Goal: Navigation & Orientation: Find specific page/section

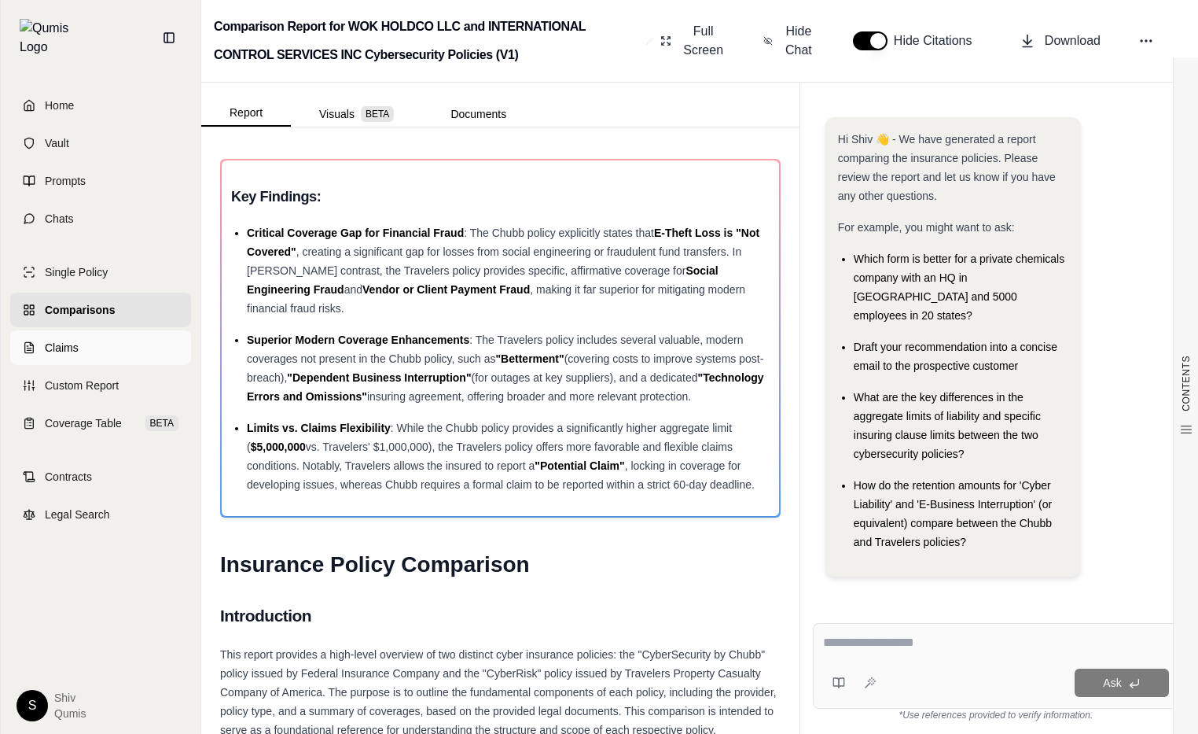
click at [60, 340] on span "Claims" at bounding box center [62, 348] width 34 height 16
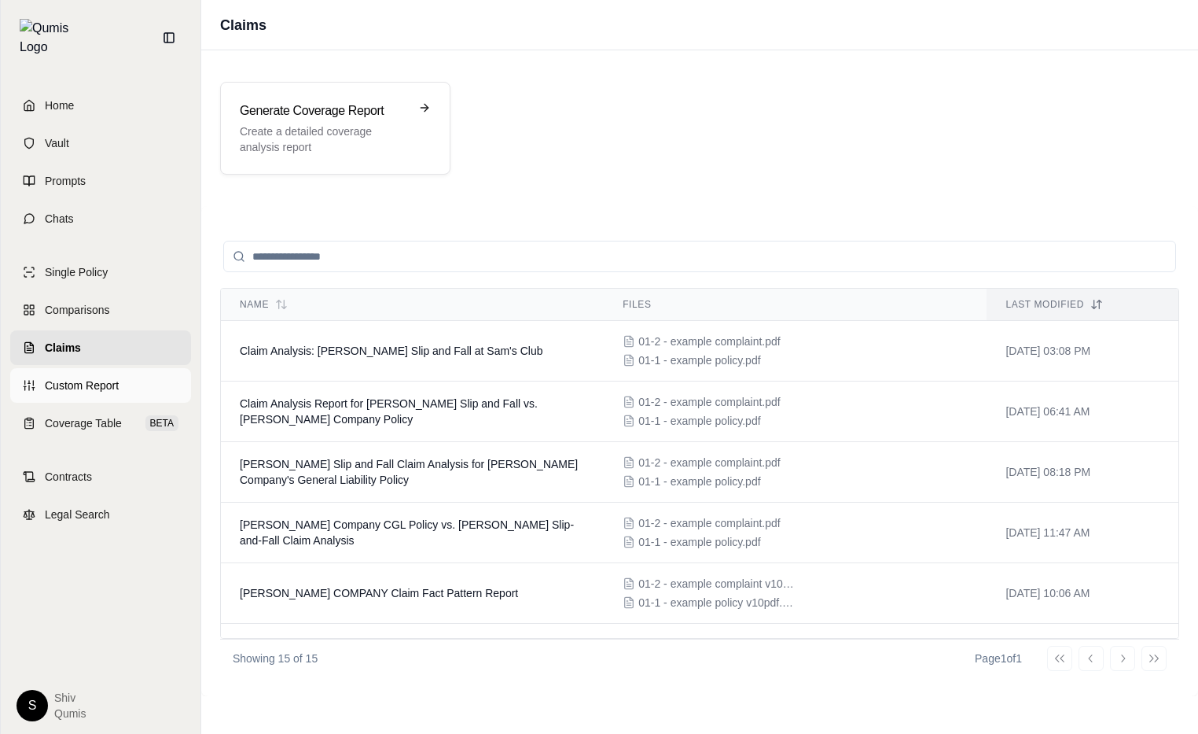
click at [87, 377] on span "Custom Report" at bounding box center [82, 385] width 74 height 16
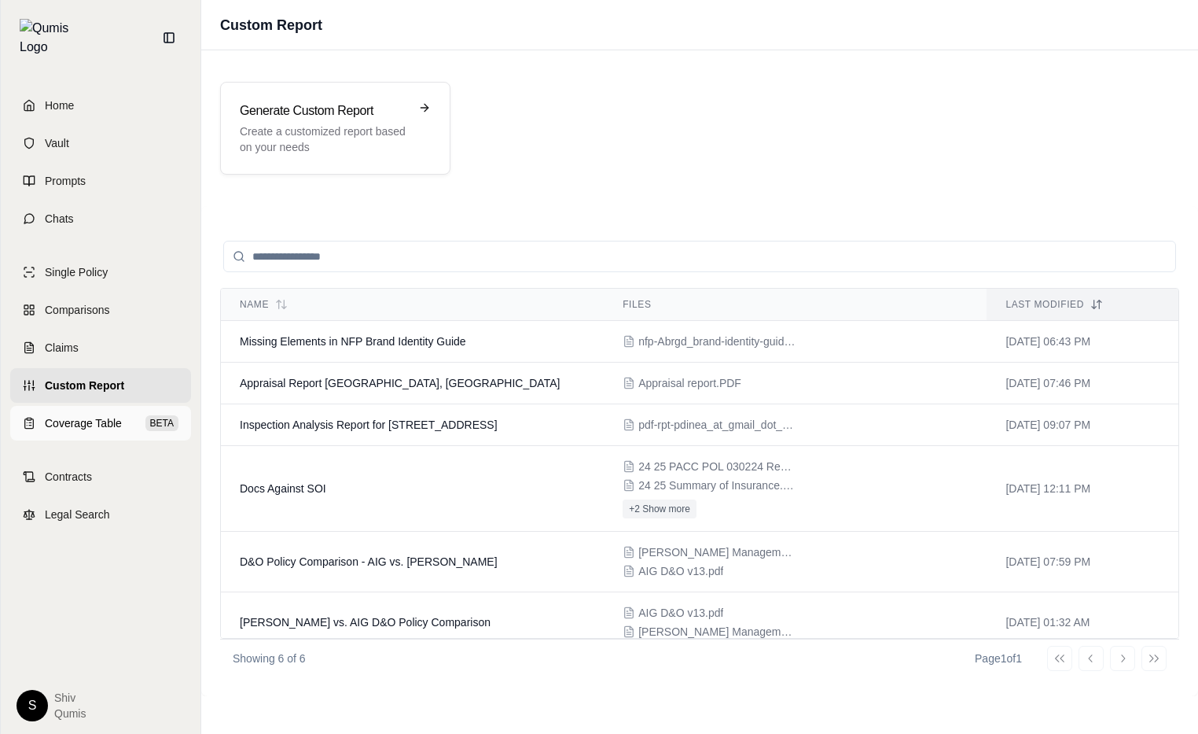
click at [108, 406] on link "Coverage Table BETA" at bounding box center [100, 423] width 181 height 35
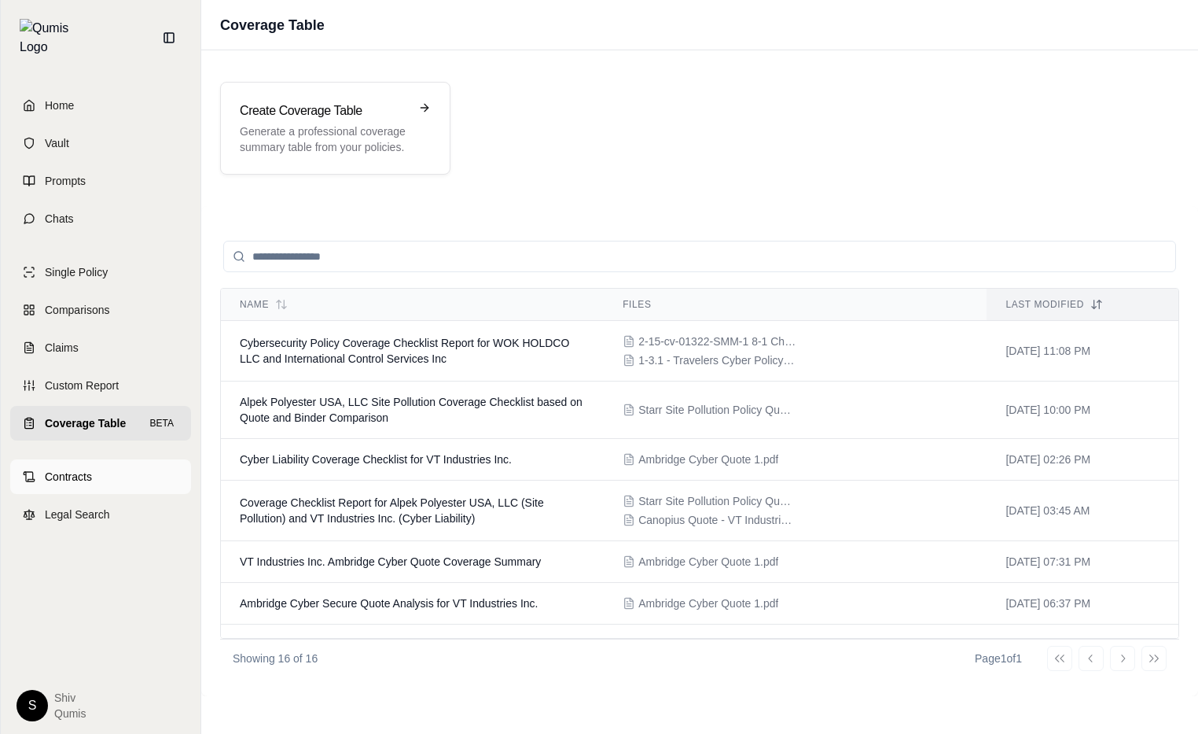
click at [90, 469] on span "Contracts" at bounding box center [68, 477] width 47 height 16
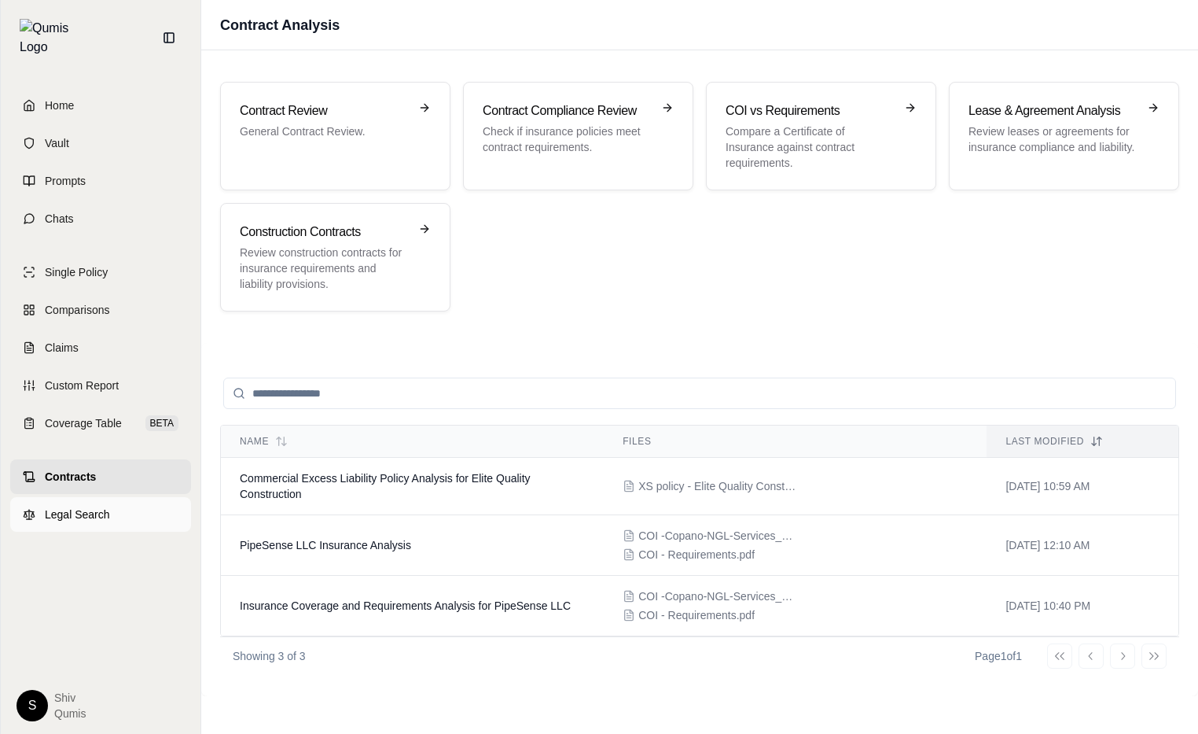
click at [101, 506] on span "Legal Search" at bounding box center [77, 514] width 65 height 16
click at [447, 467] on td "Commercial Excess Liability Policy Analysis for Elite Quality Construction" at bounding box center [412, 486] width 383 height 57
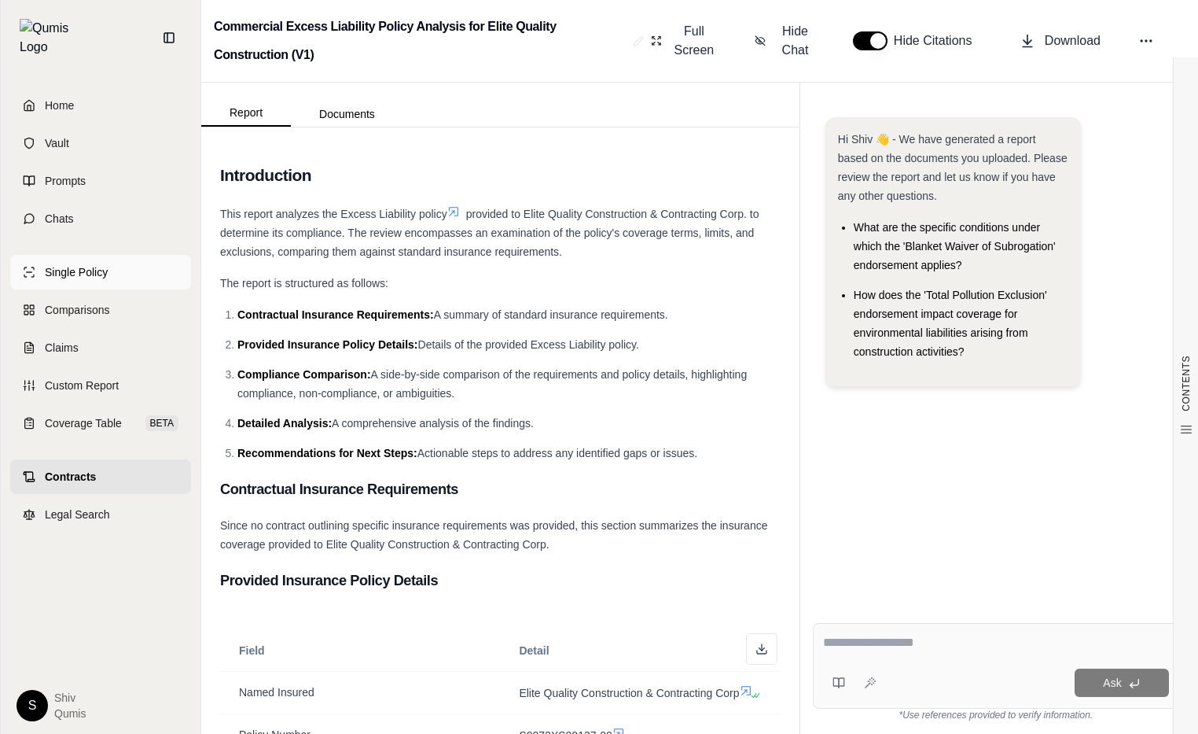
click at [82, 265] on span "Single Policy" at bounding box center [76, 272] width 63 height 16
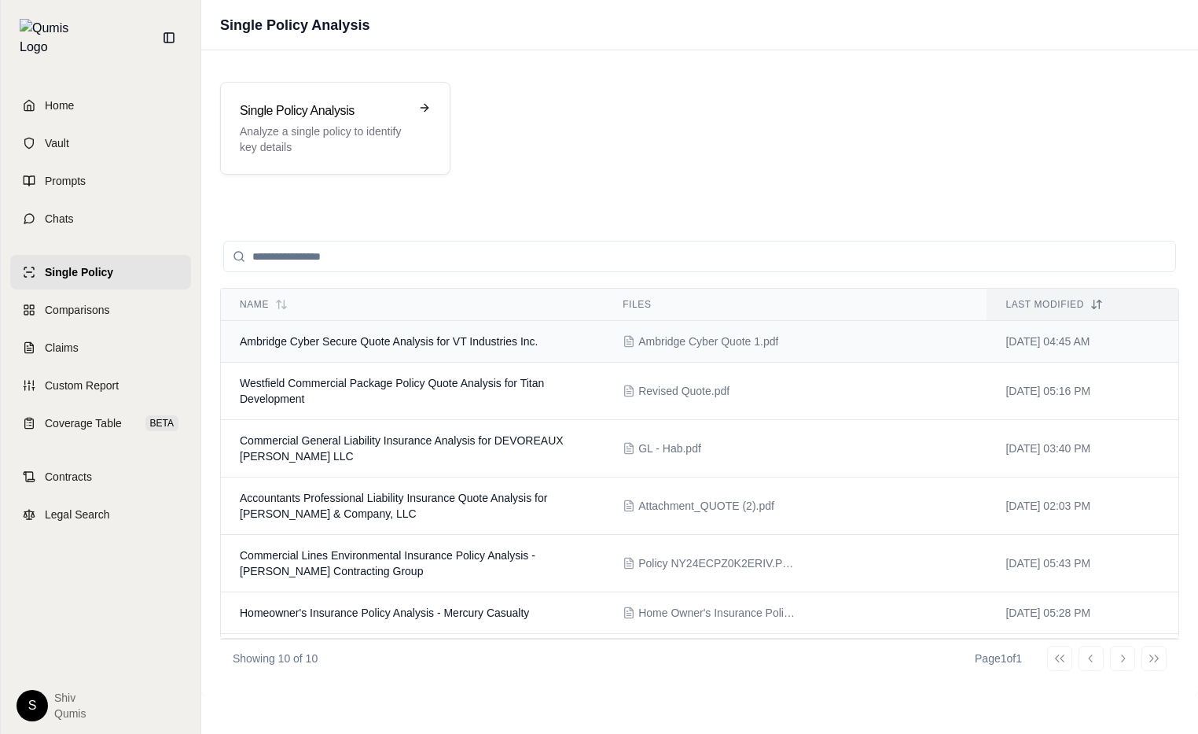
click at [412, 352] on td "Ambridge Cyber Secure Quote Analysis for VT Industries Inc." at bounding box center [412, 342] width 383 height 42
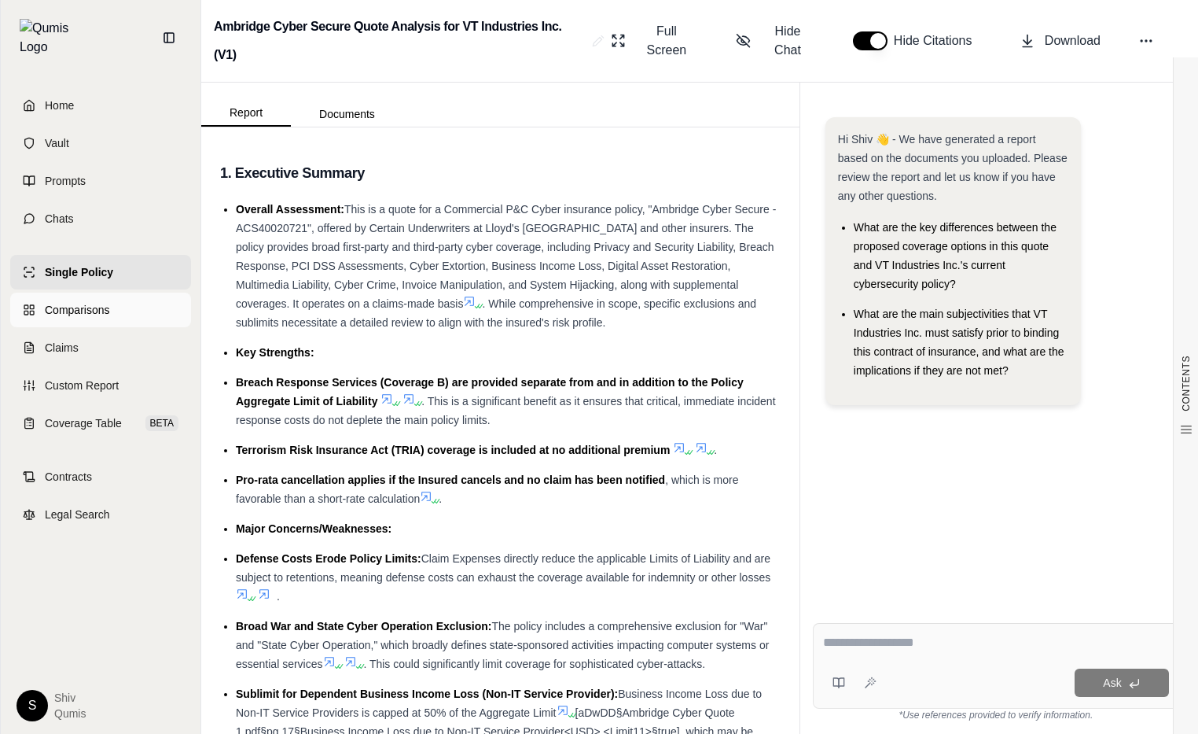
click at [90, 312] on link "Comparisons" at bounding box center [100, 310] width 181 height 35
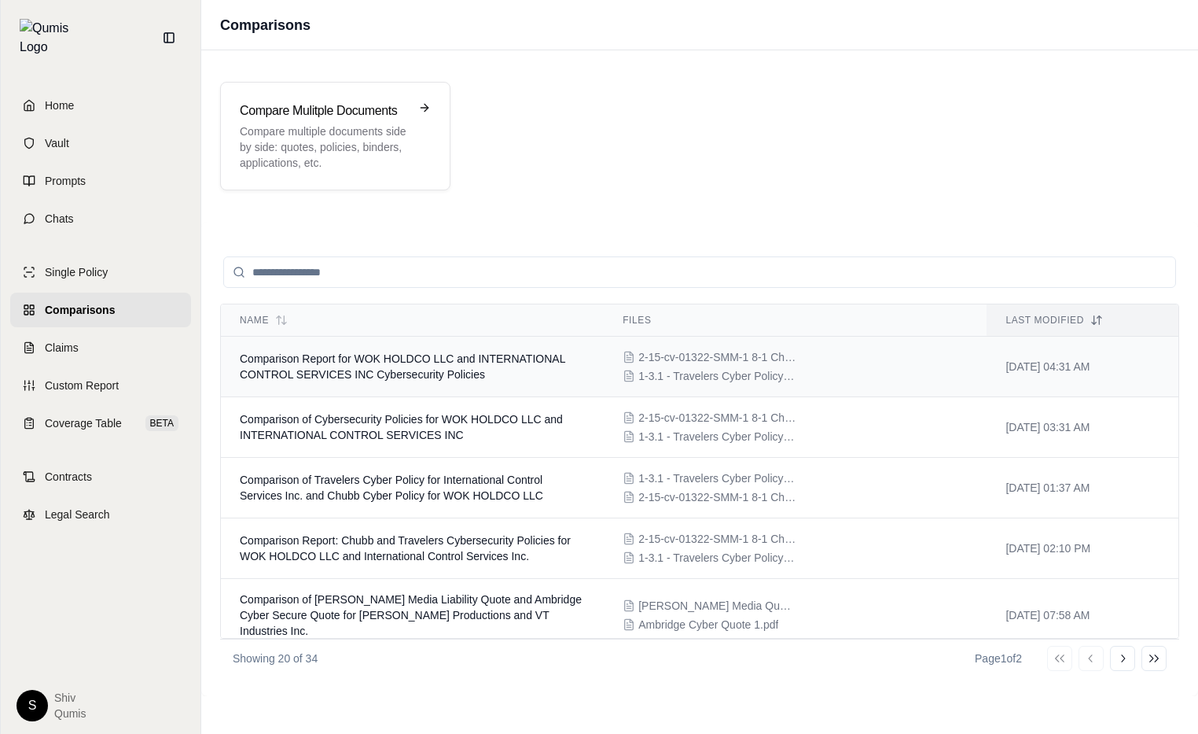
click at [392, 379] on span "Comparison Report for WOK HOLDCO LLC and INTERNATIONAL CONTROL SERVICES INC Cyb…" at bounding box center [403, 366] width 326 height 28
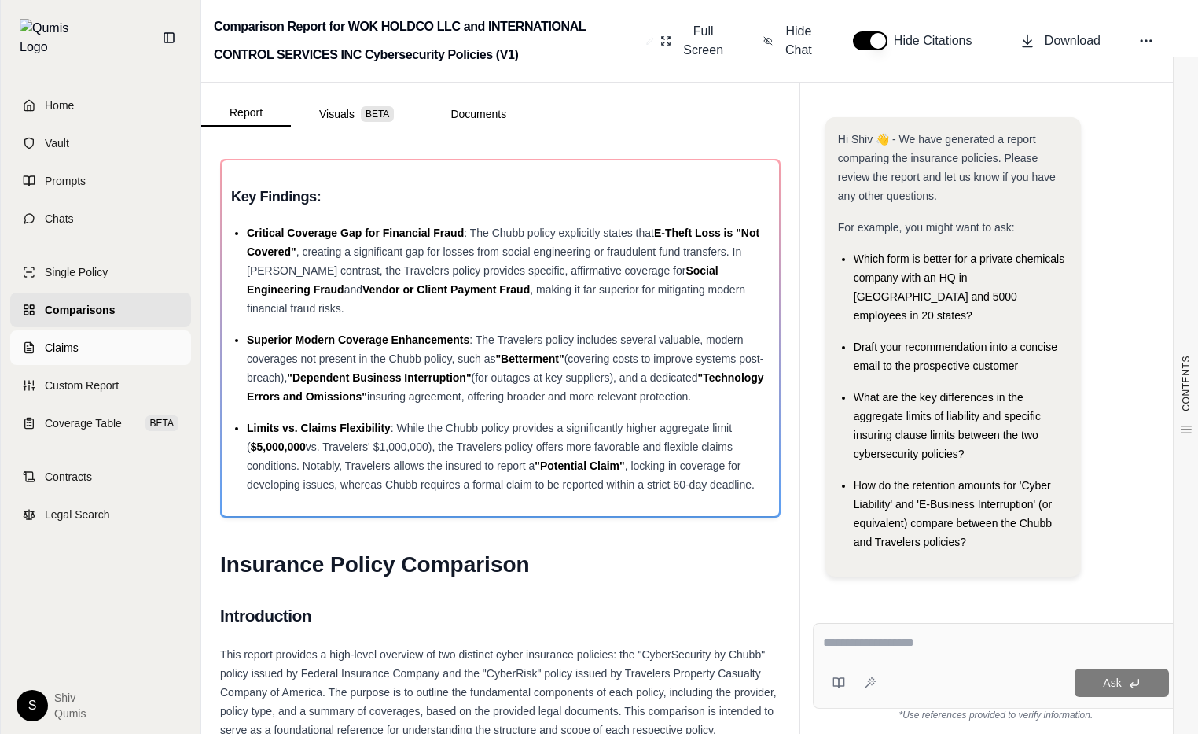
click at [123, 340] on link "Claims" at bounding box center [100, 347] width 181 height 35
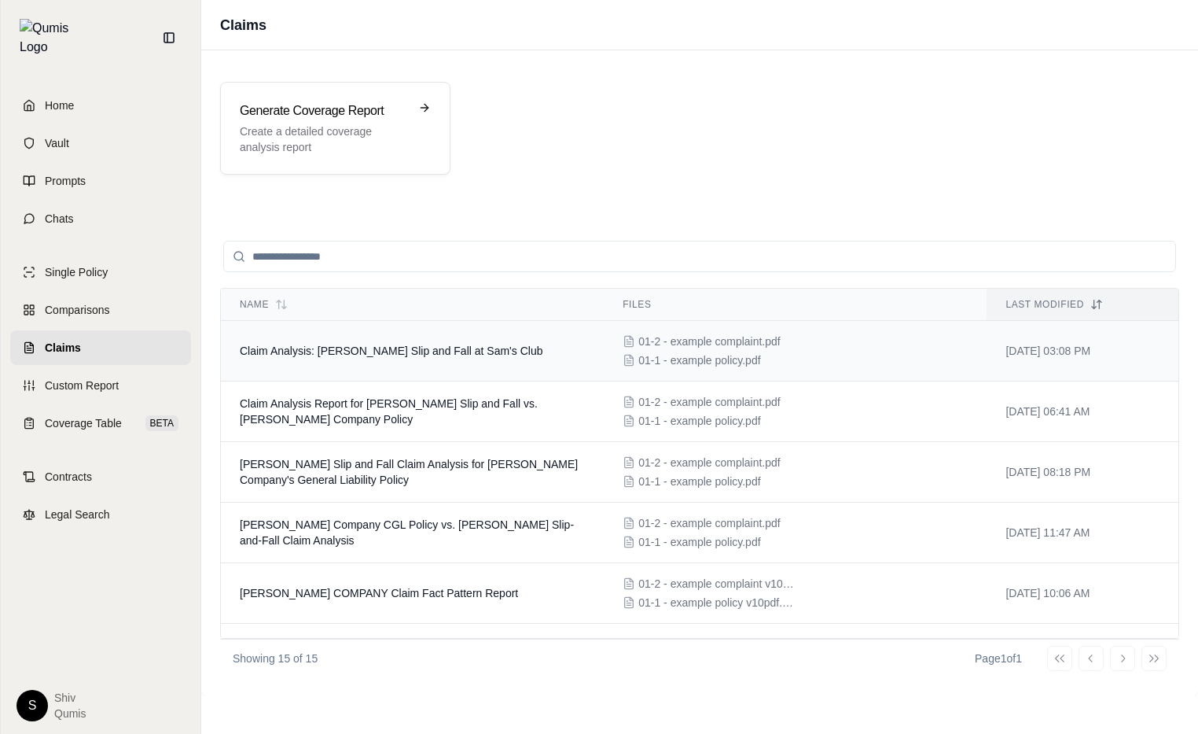
click at [404, 350] on span "Claim Analysis: Bernadine Cascarano Slip and Fall at Sam's Club" at bounding box center [391, 350] width 303 height 13
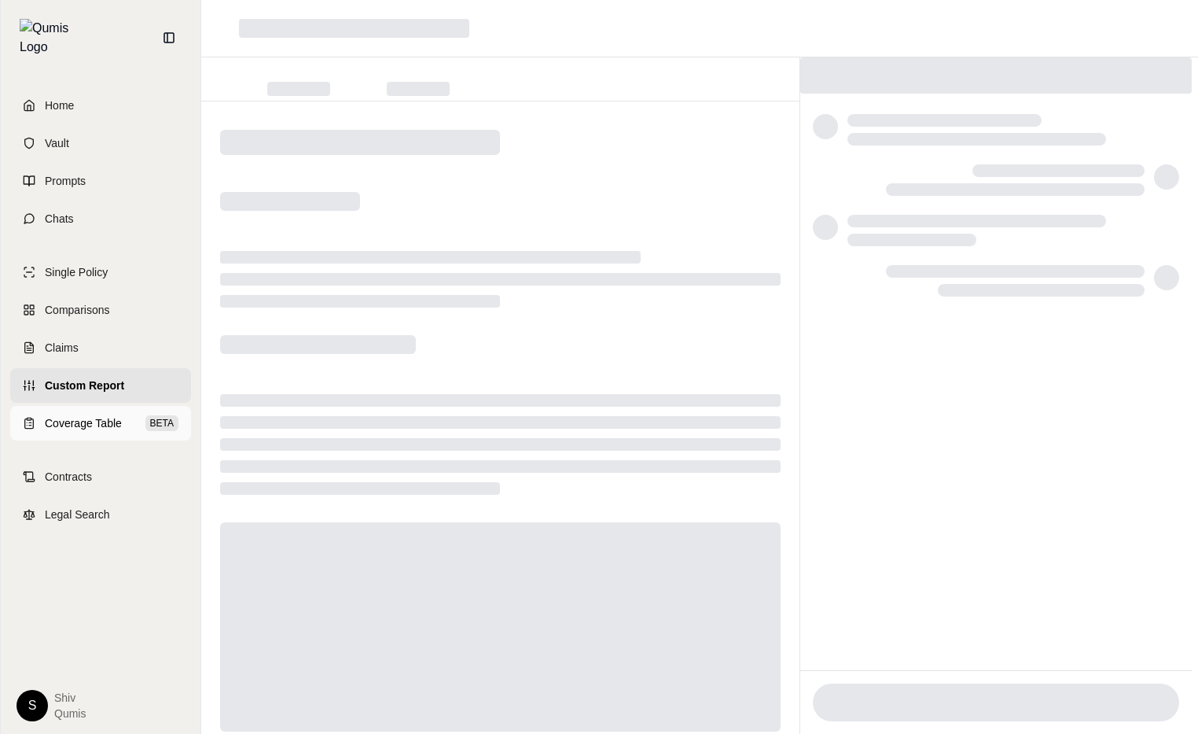
click at [102, 415] on span "Coverage Table" at bounding box center [83, 423] width 77 height 16
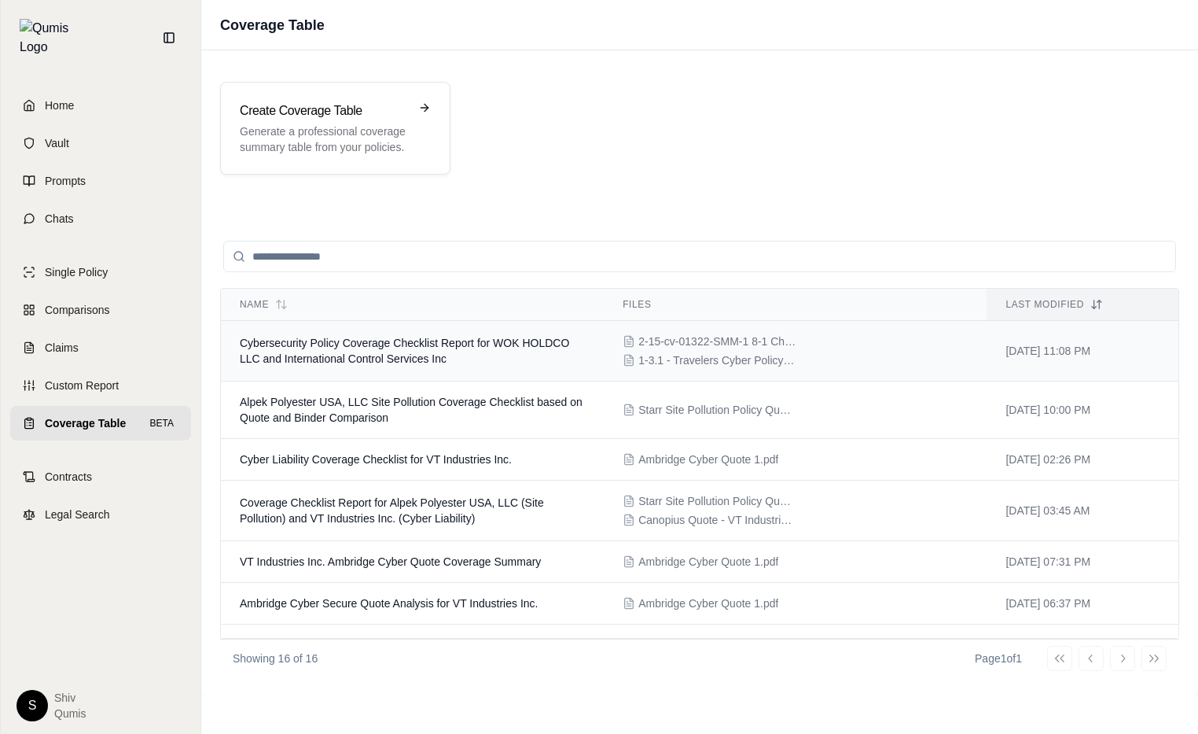
click at [432, 362] on span "Cybersecurity Policy Coverage Checklist Report for WOK HOLDCO LLC and Internati…" at bounding box center [404, 351] width 329 height 28
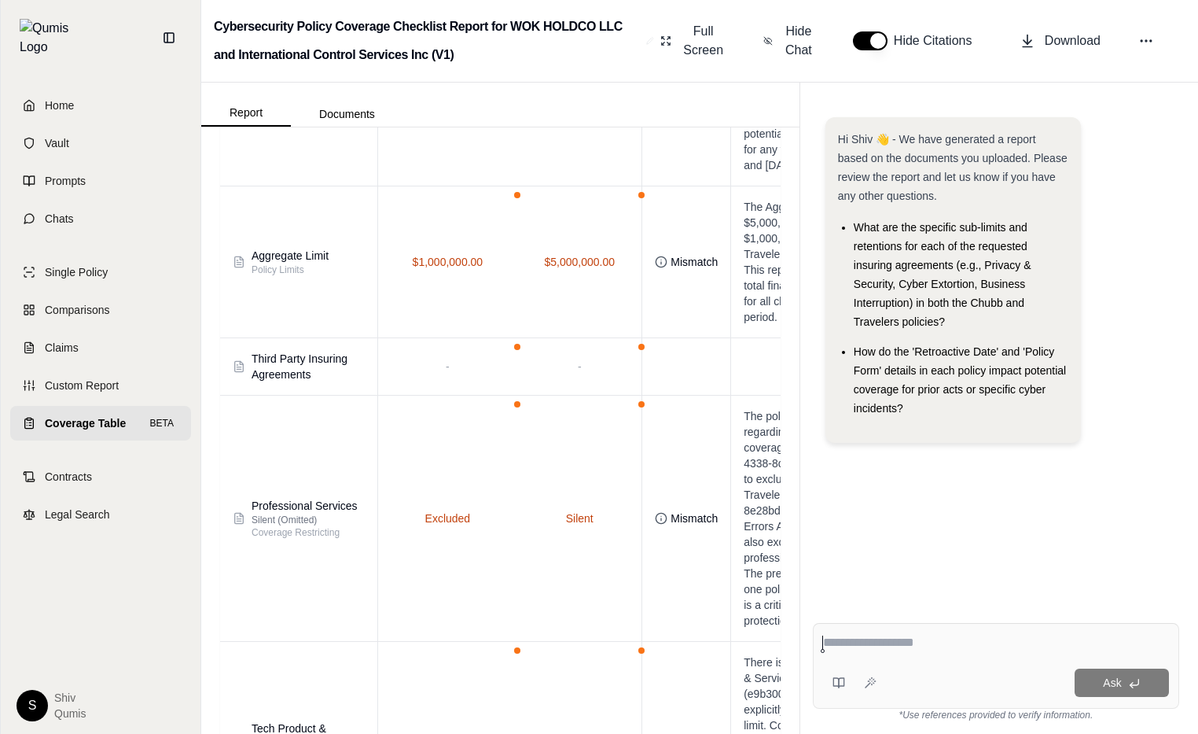
scroll to position [1120, 0]
